Goal: Information Seeking & Learning: Learn about a topic

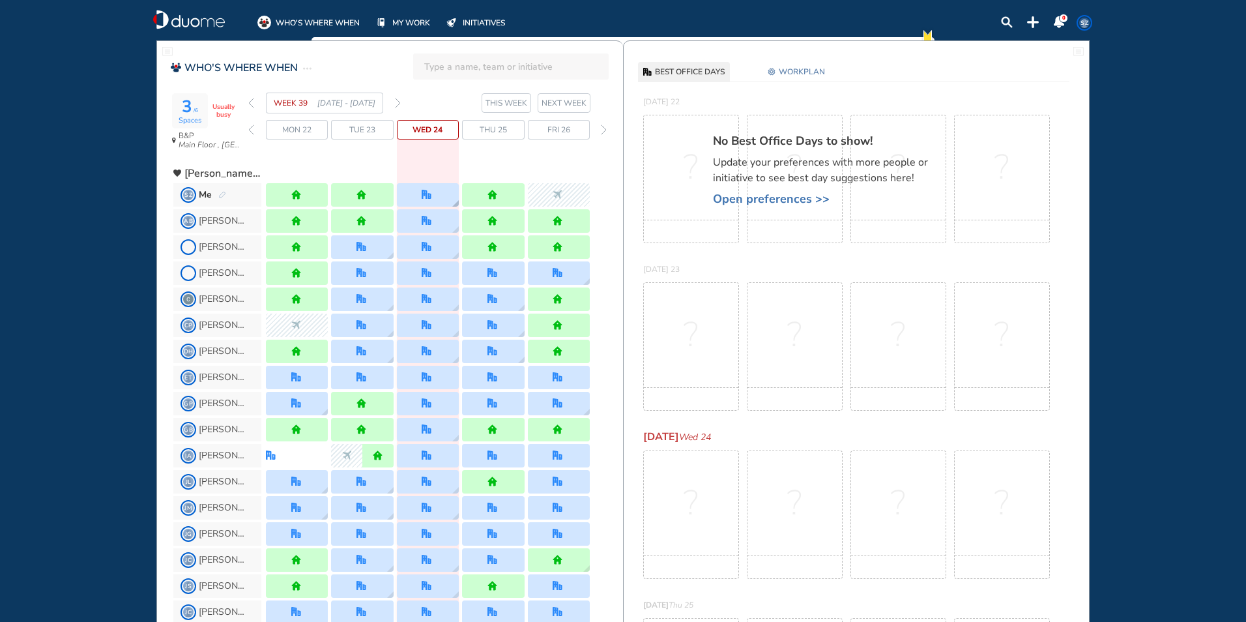
click at [450, 204] on div at bounding box center [428, 194] width 62 height 23
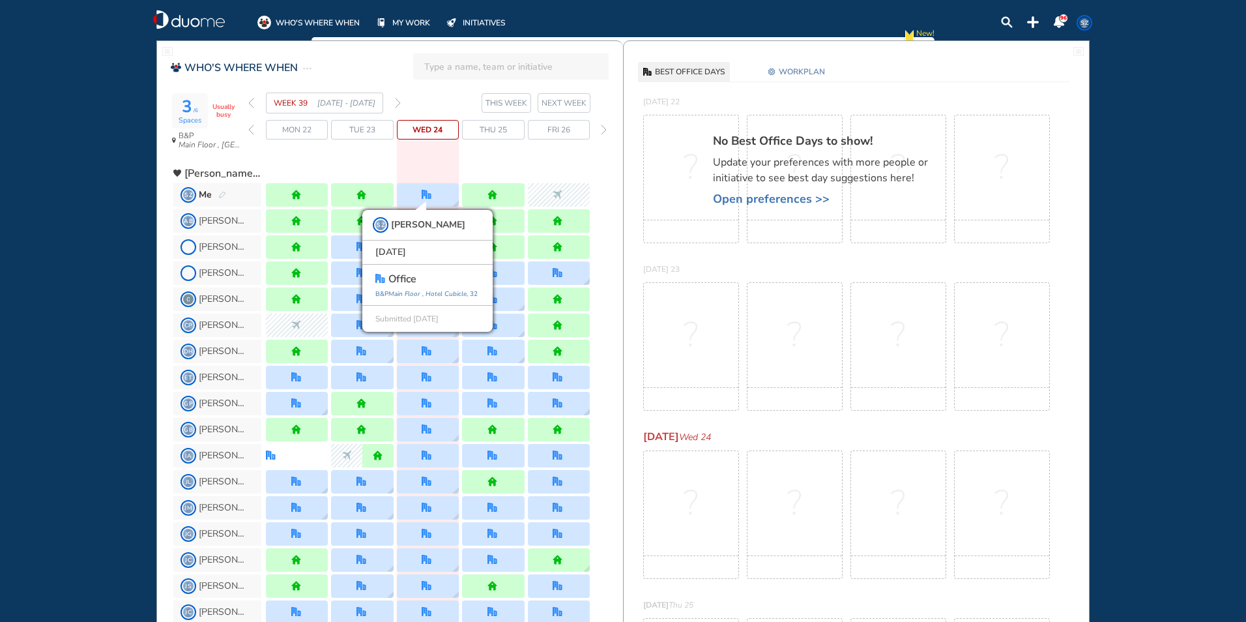
click at [396, 98] on img "forward week" at bounding box center [398, 103] width 6 height 10
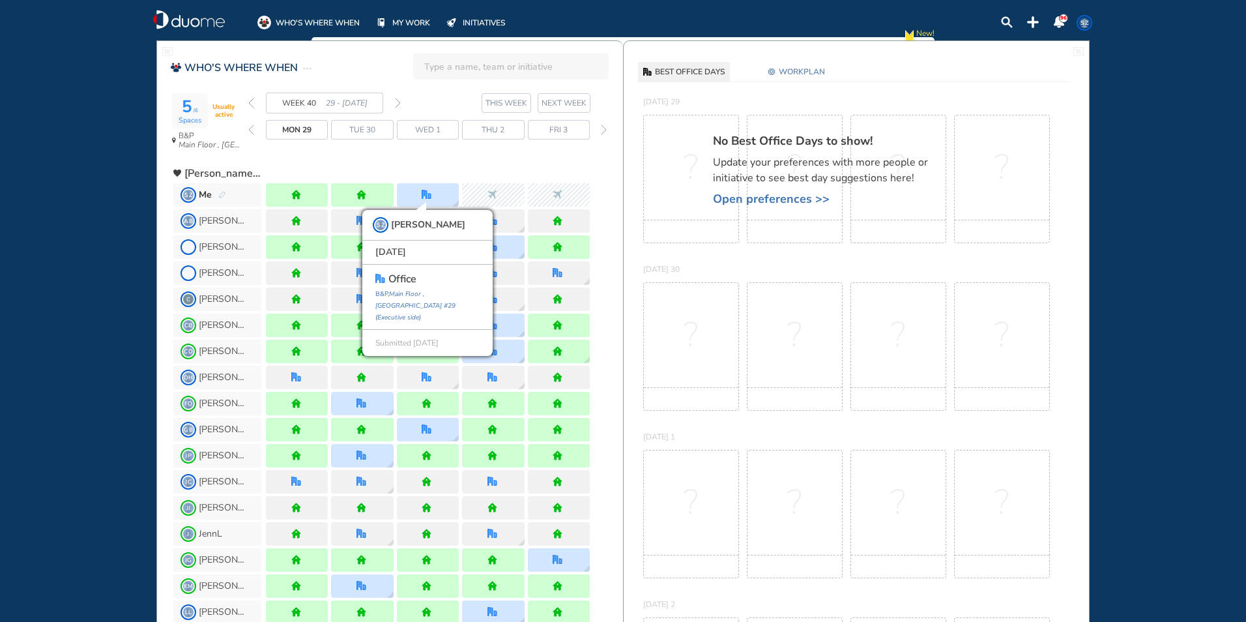
click at [396, 98] on img "forward week" at bounding box center [398, 103] width 6 height 10
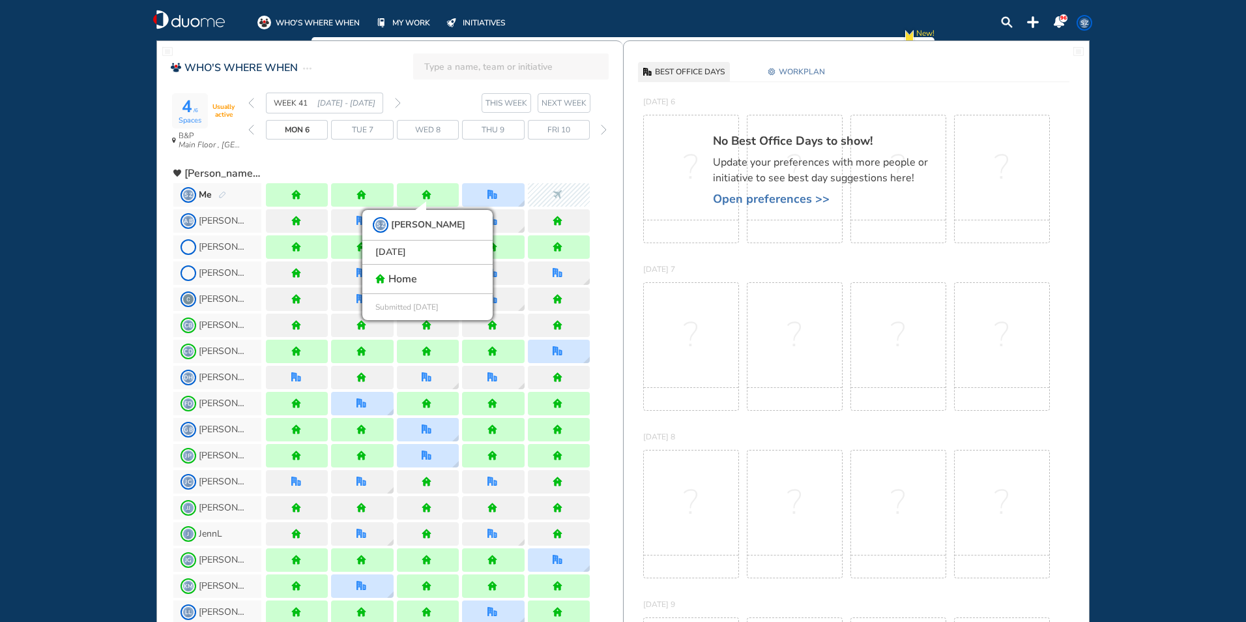
click at [396, 98] on img "forward week" at bounding box center [398, 103] width 6 height 10
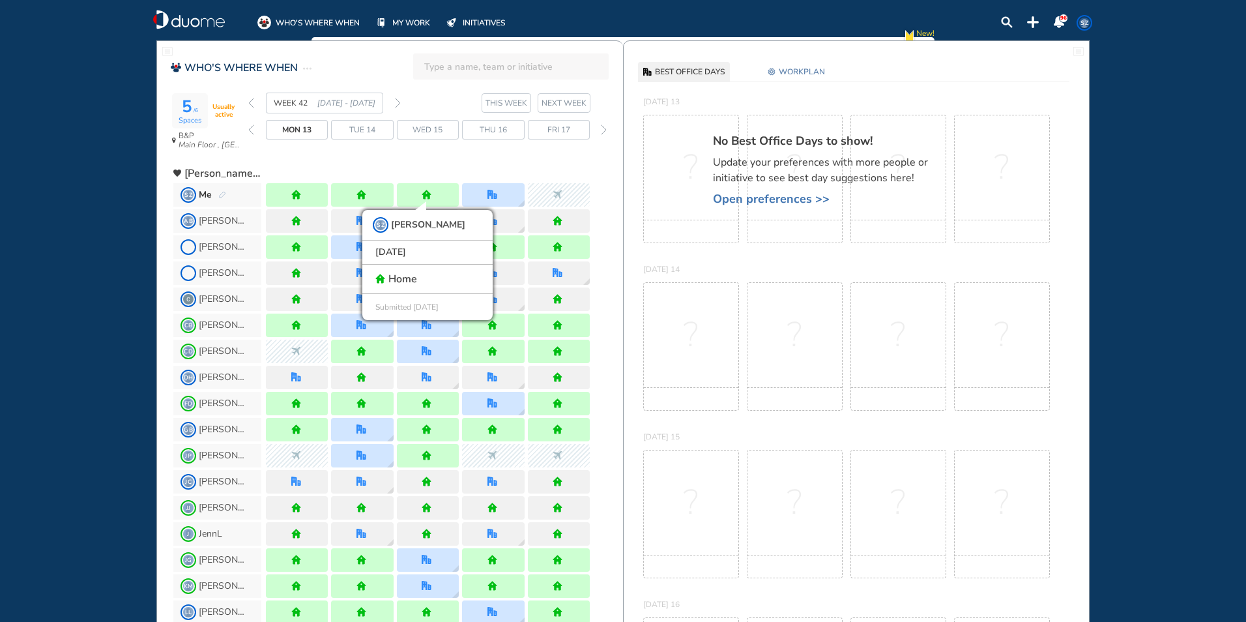
click at [396, 98] on img "forward week" at bounding box center [398, 103] width 6 height 10
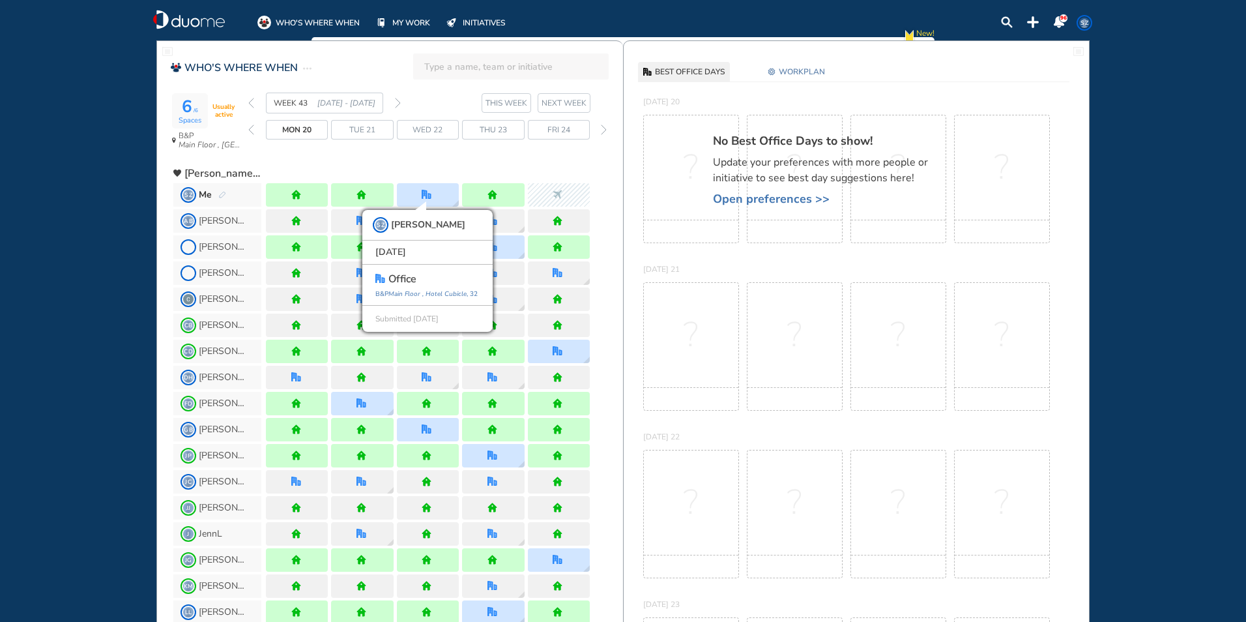
click at [253, 105] on img "back week" at bounding box center [251, 103] width 6 height 10
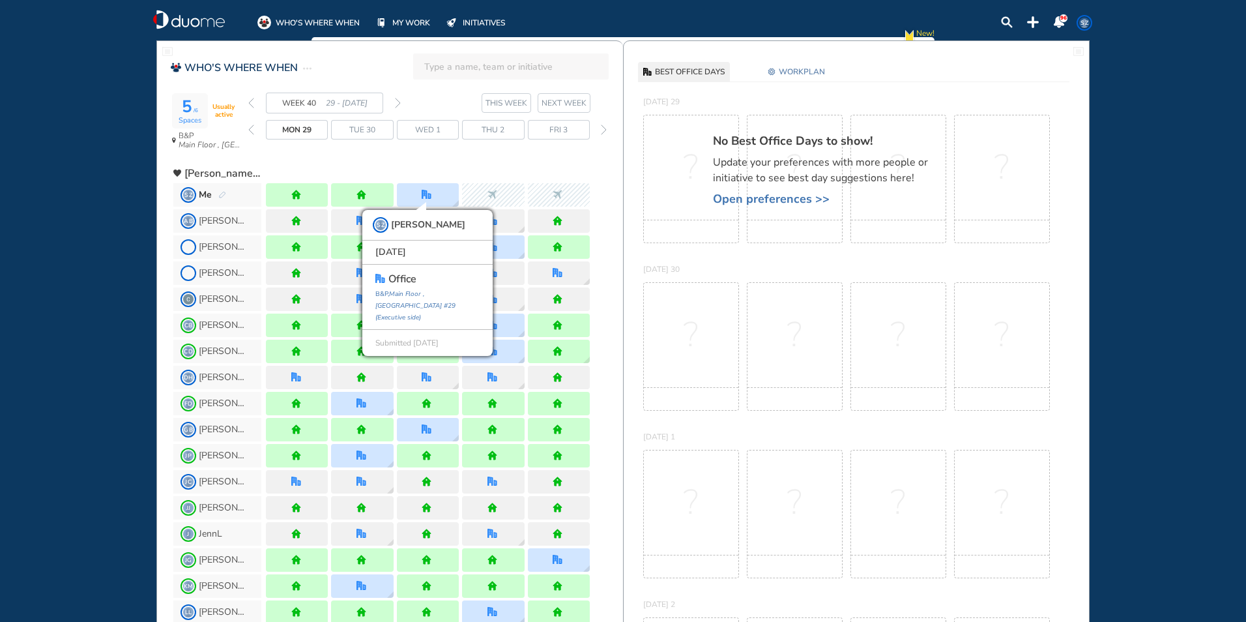
click at [253, 105] on img "back week" at bounding box center [251, 103] width 6 height 10
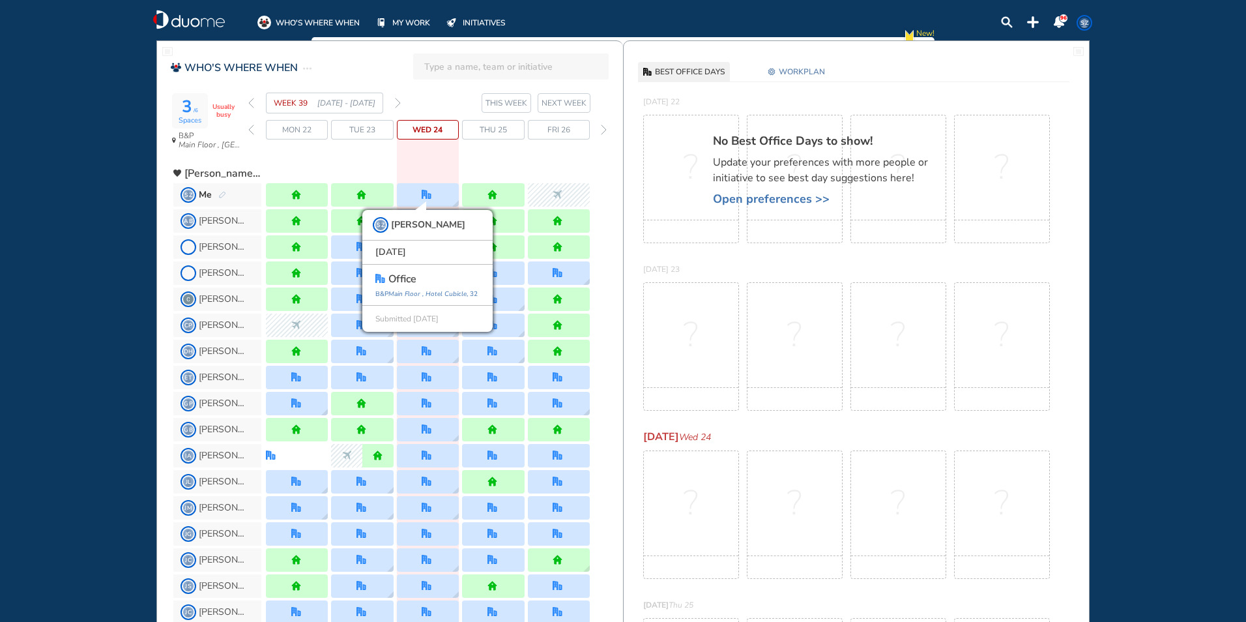
click at [439, 130] on span "Wed 24" at bounding box center [427, 129] width 30 height 13
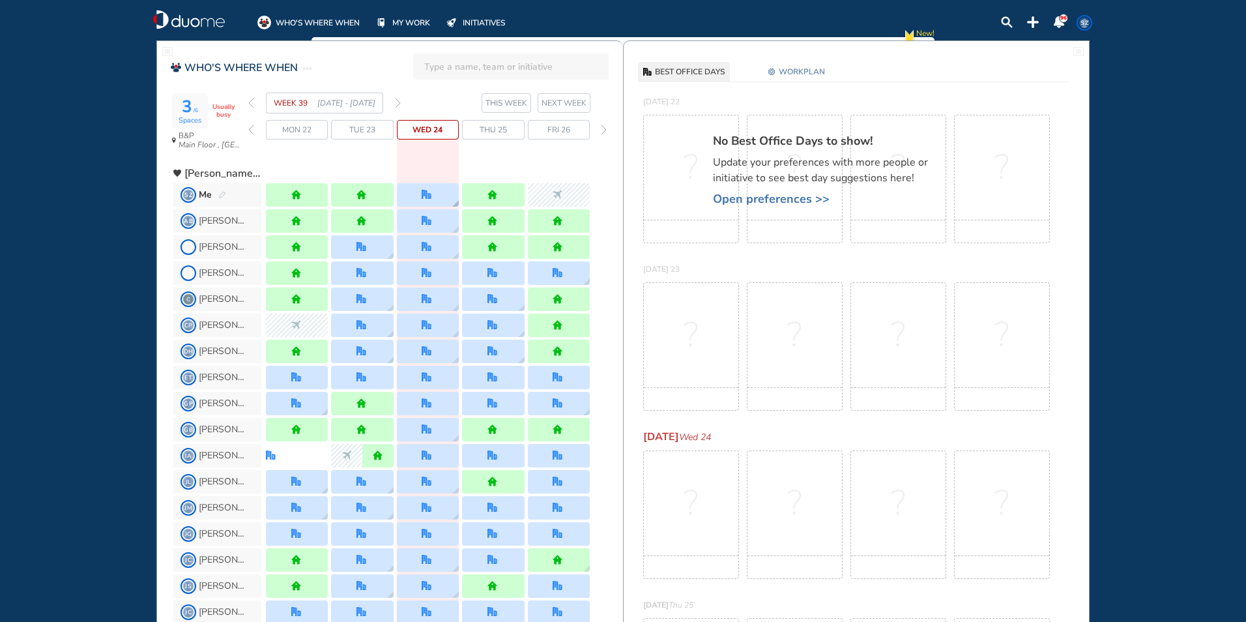
click at [442, 192] on div at bounding box center [428, 194] width 62 height 23
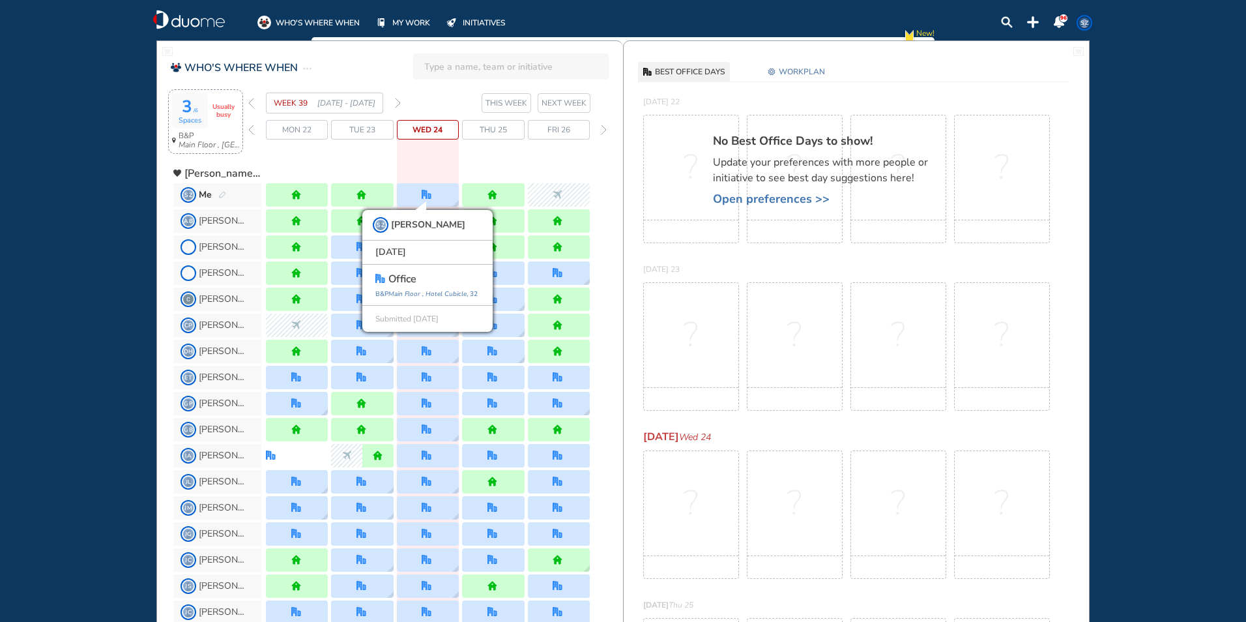
click at [224, 115] on span "Usually busy" at bounding box center [223, 111] width 31 height 16
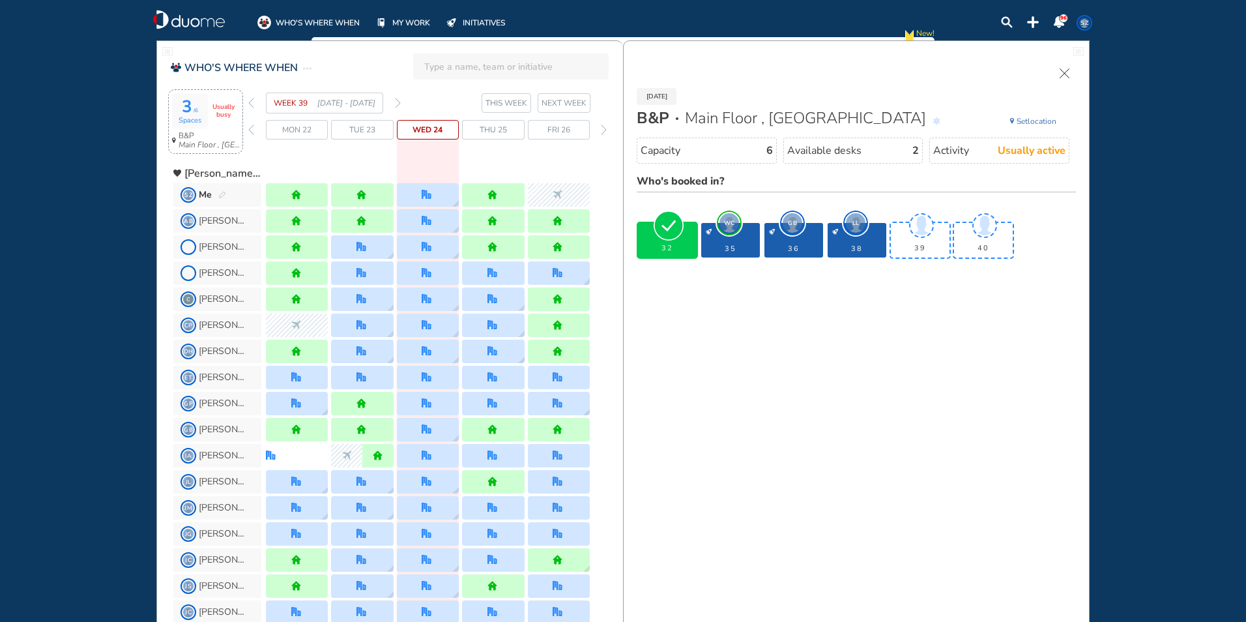
click at [856, 229] on div "desk-details" at bounding box center [857, 232] width 50 height 6
click at [854, 233] on span "LL" at bounding box center [856, 223] width 20 height 20
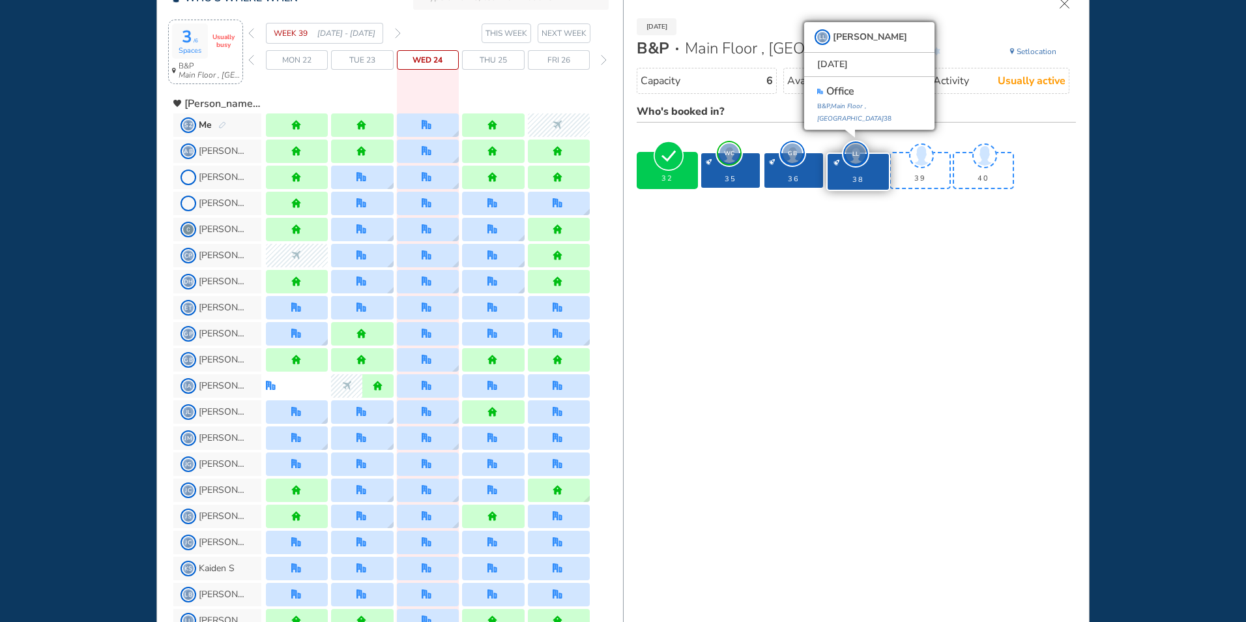
scroll to position [65, 0]
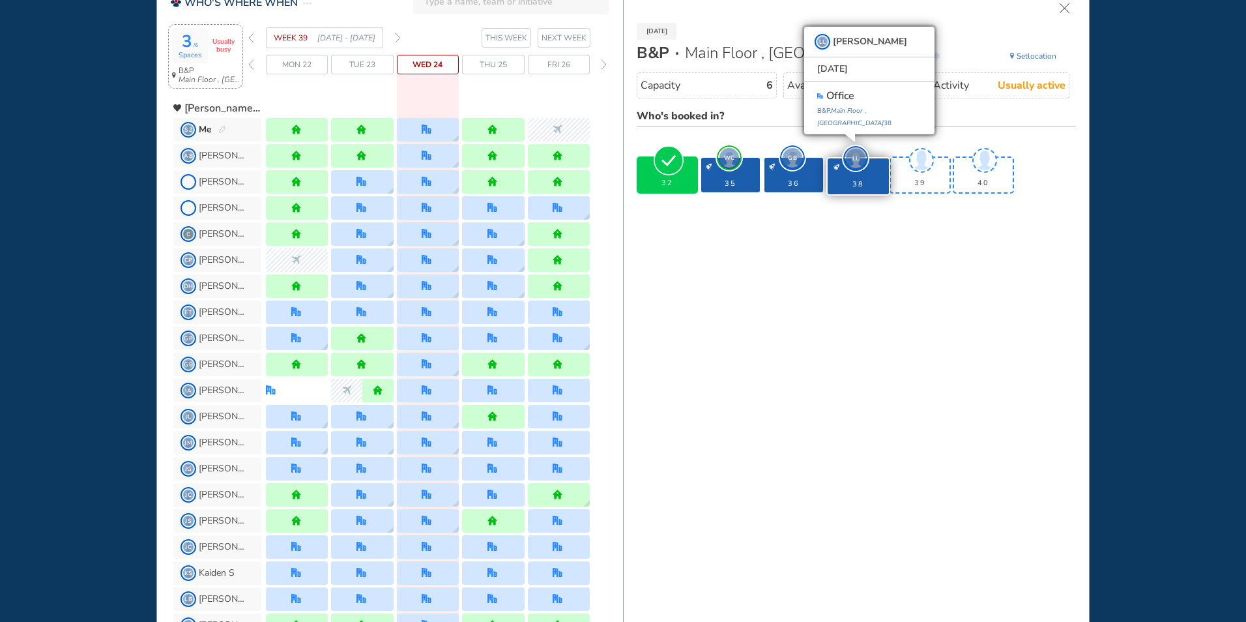
click at [397, 35] on img "forward week" at bounding box center [398, 38] width 6 height 10
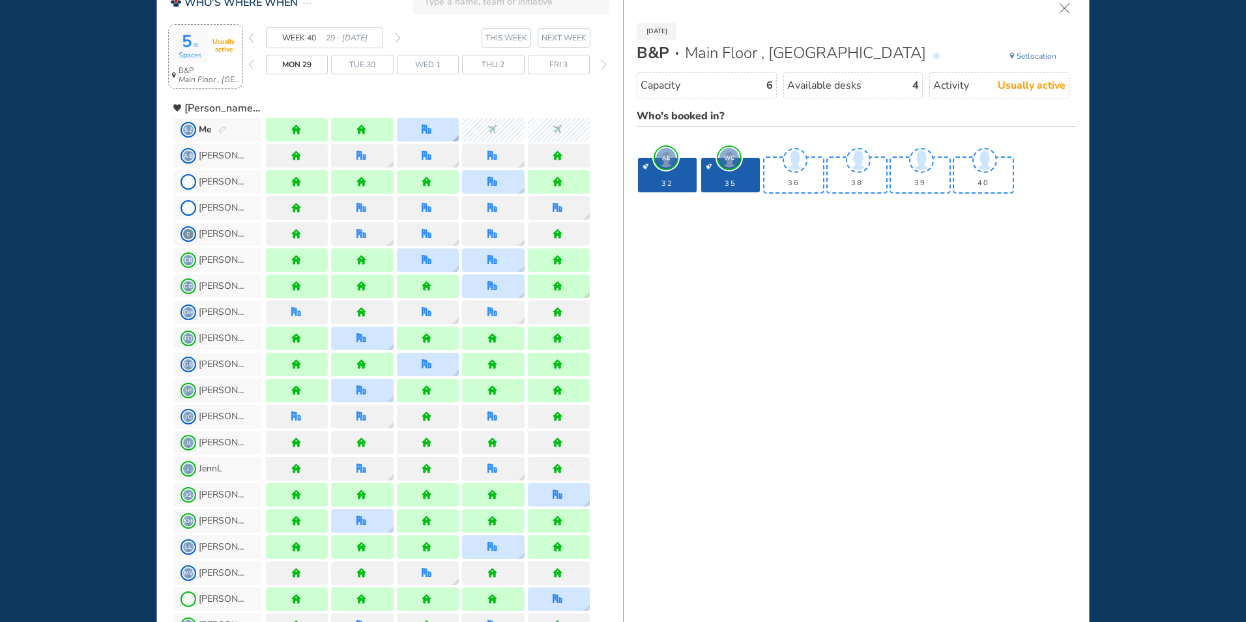
click at [441, 126] on div at bounding box center [428, 129] width 62 height 23
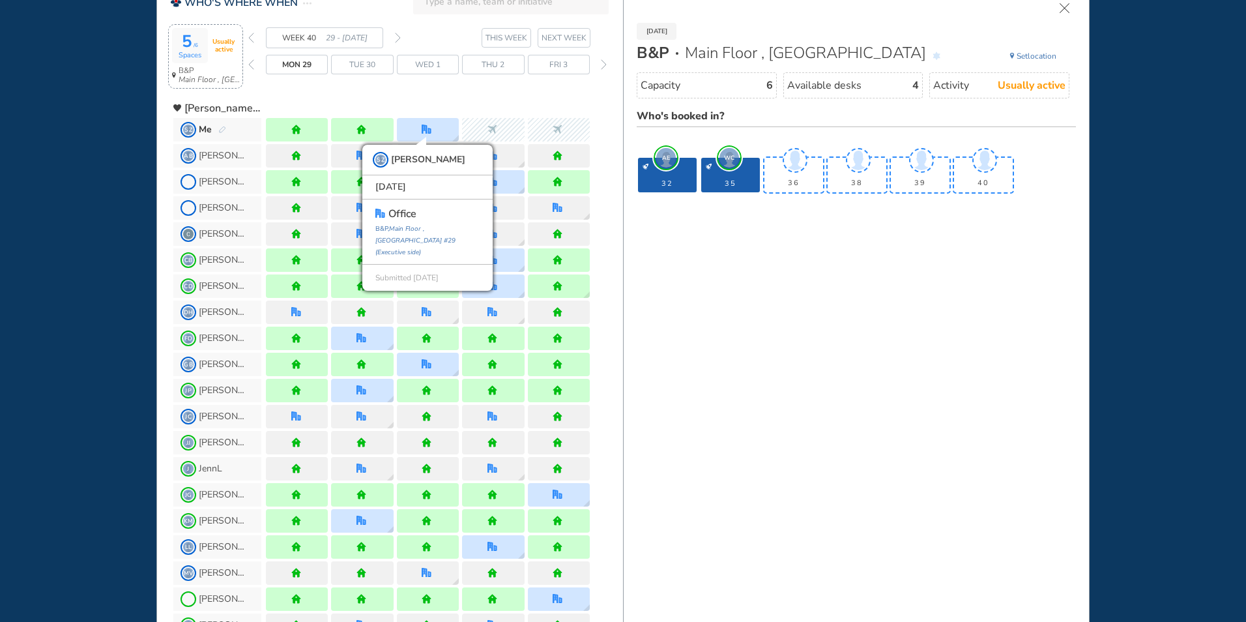
click at [399, 39] on img "forward week" at bounding box center [398, 38] width 6 height 10
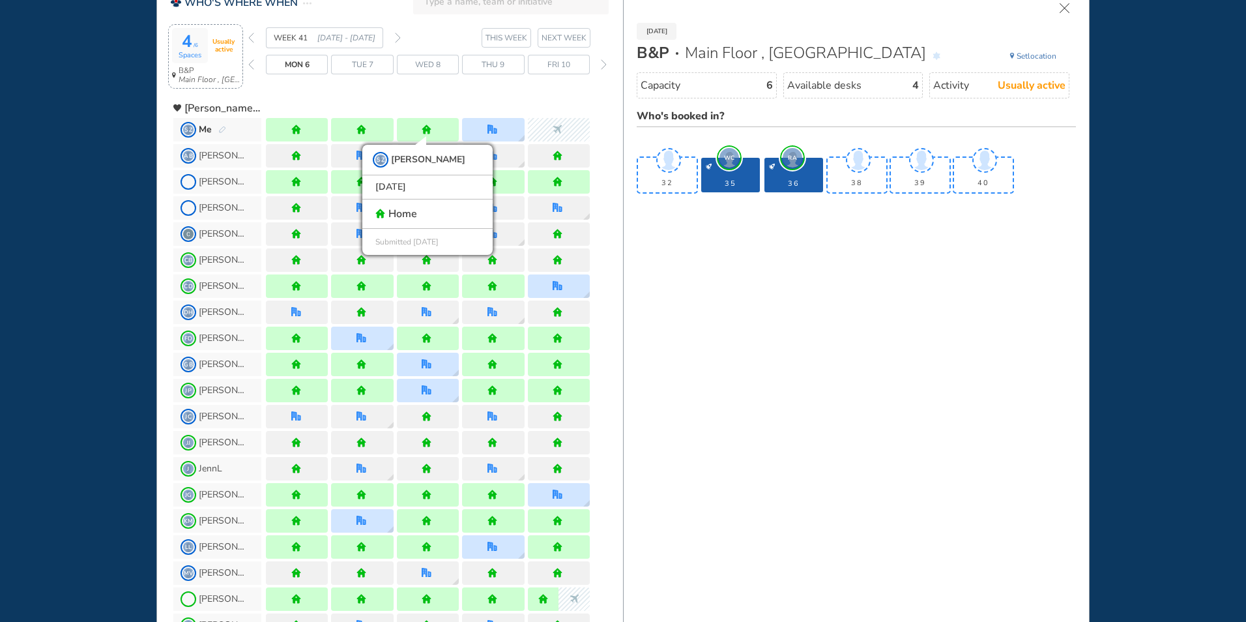
click at [399, 39] on img "forward week" at bounding box center [398, 38] width 6 height 10
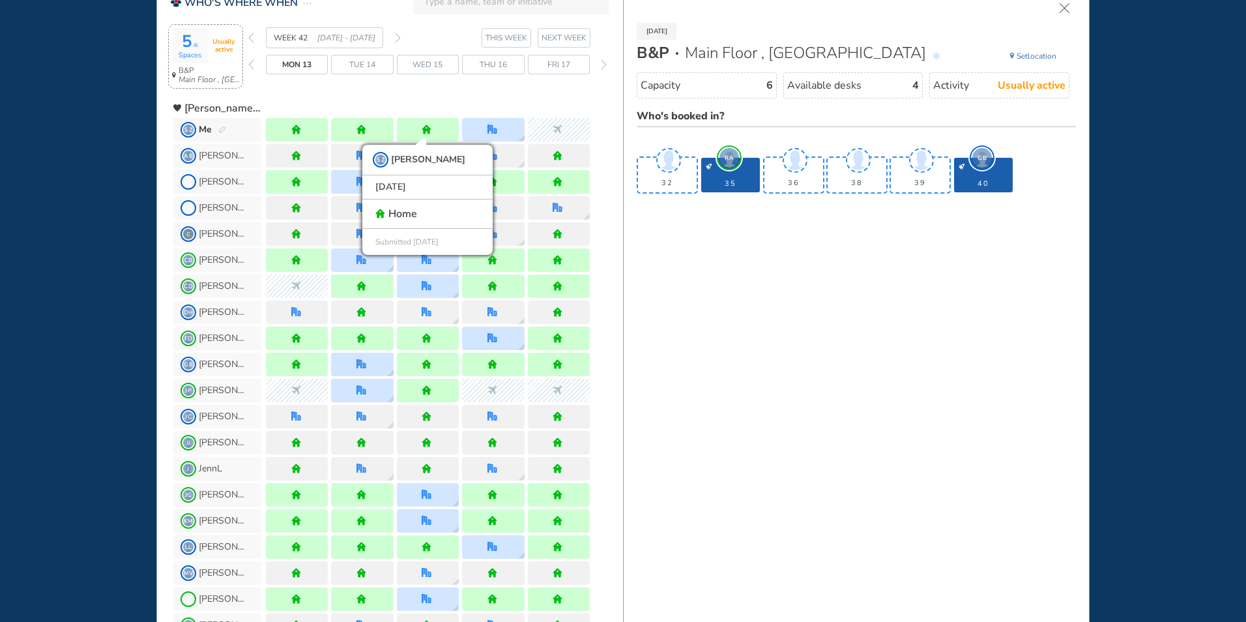
click at [398, 35] on img "forward week" at bounding box center [398, 38] width 6 height 10
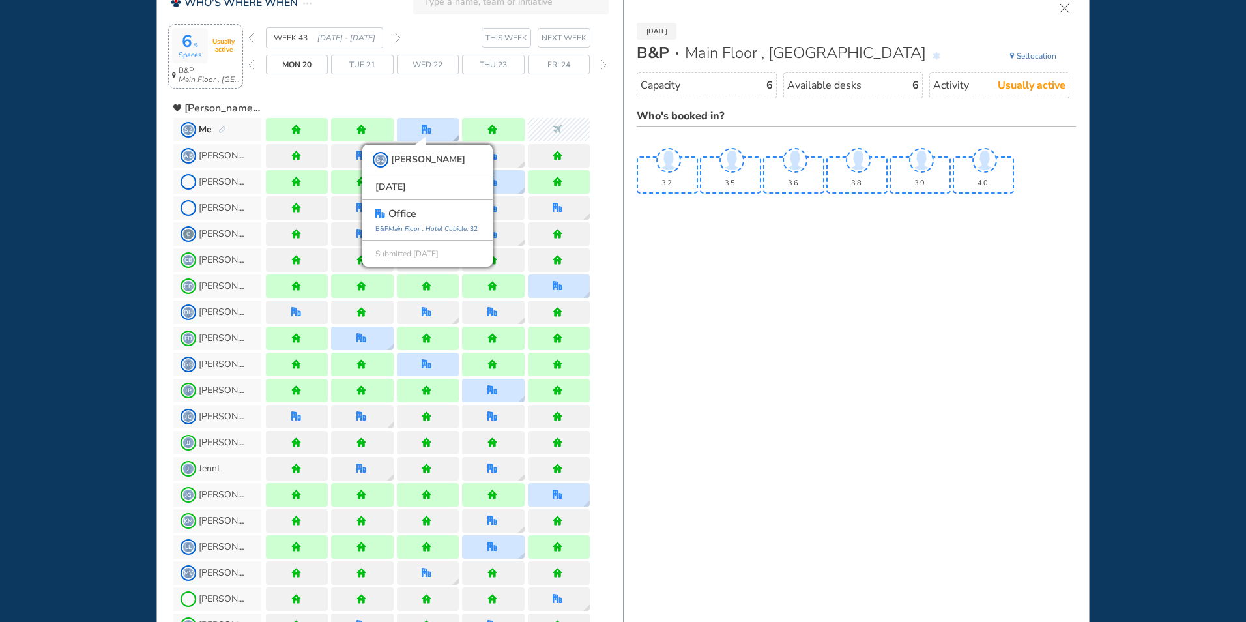
click at [442, 131] on div "SZ [PERSON_NAME] [DATE] office [GEOGRAPHIC_DATA] , 32 Submitted [DATE]" at bounding box center [428, 129] width 62 height 23
click at [399, 36] on img "forward week" at bounding box center [398, 38] width 6 height 10
